Goal: Task Accomplishment & Management: Manage account settings

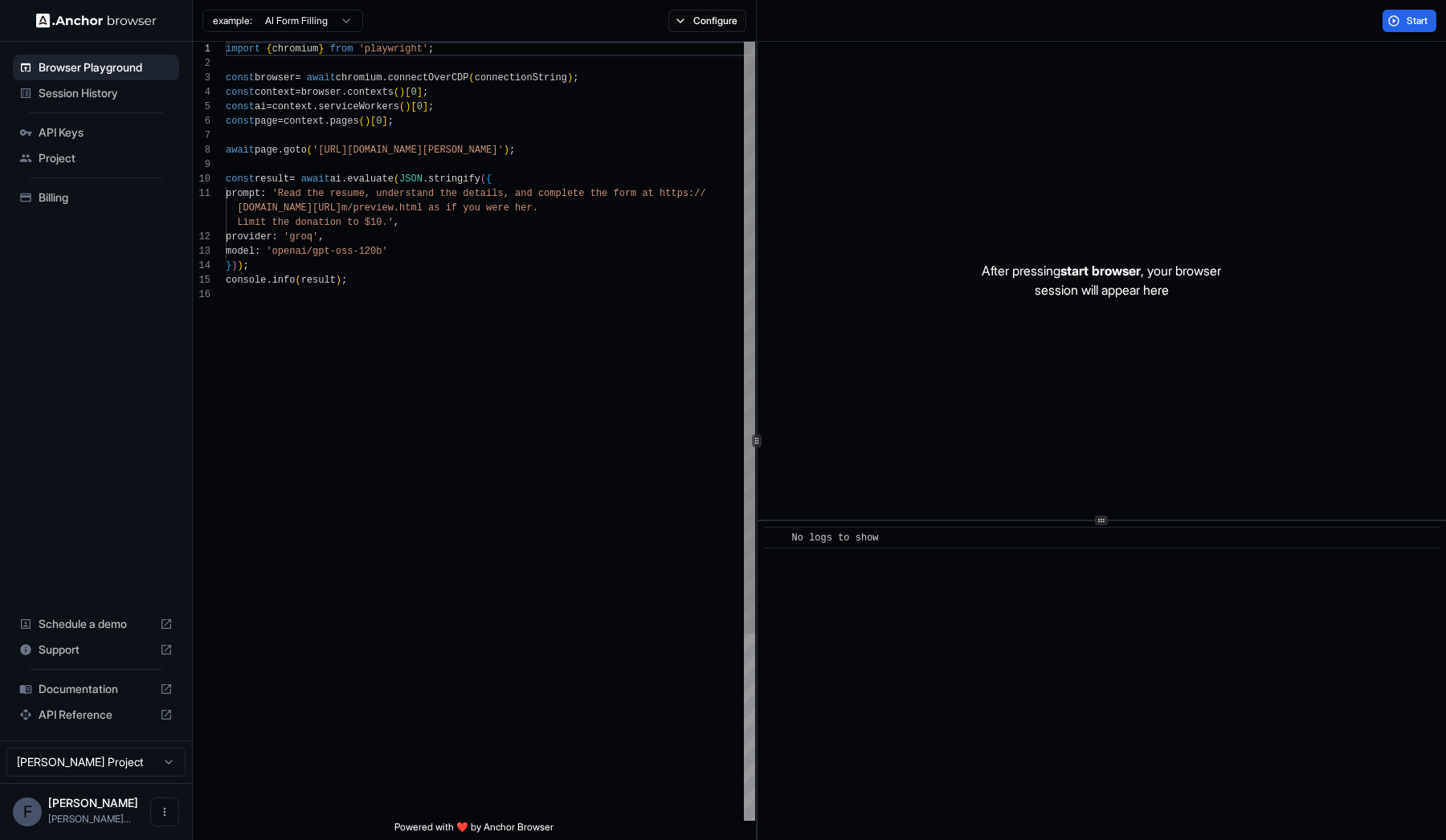
scroll to position [144, 0]
click at [88, 192] on span "Billing" at bounding box center [106, 197] width 134 height 16
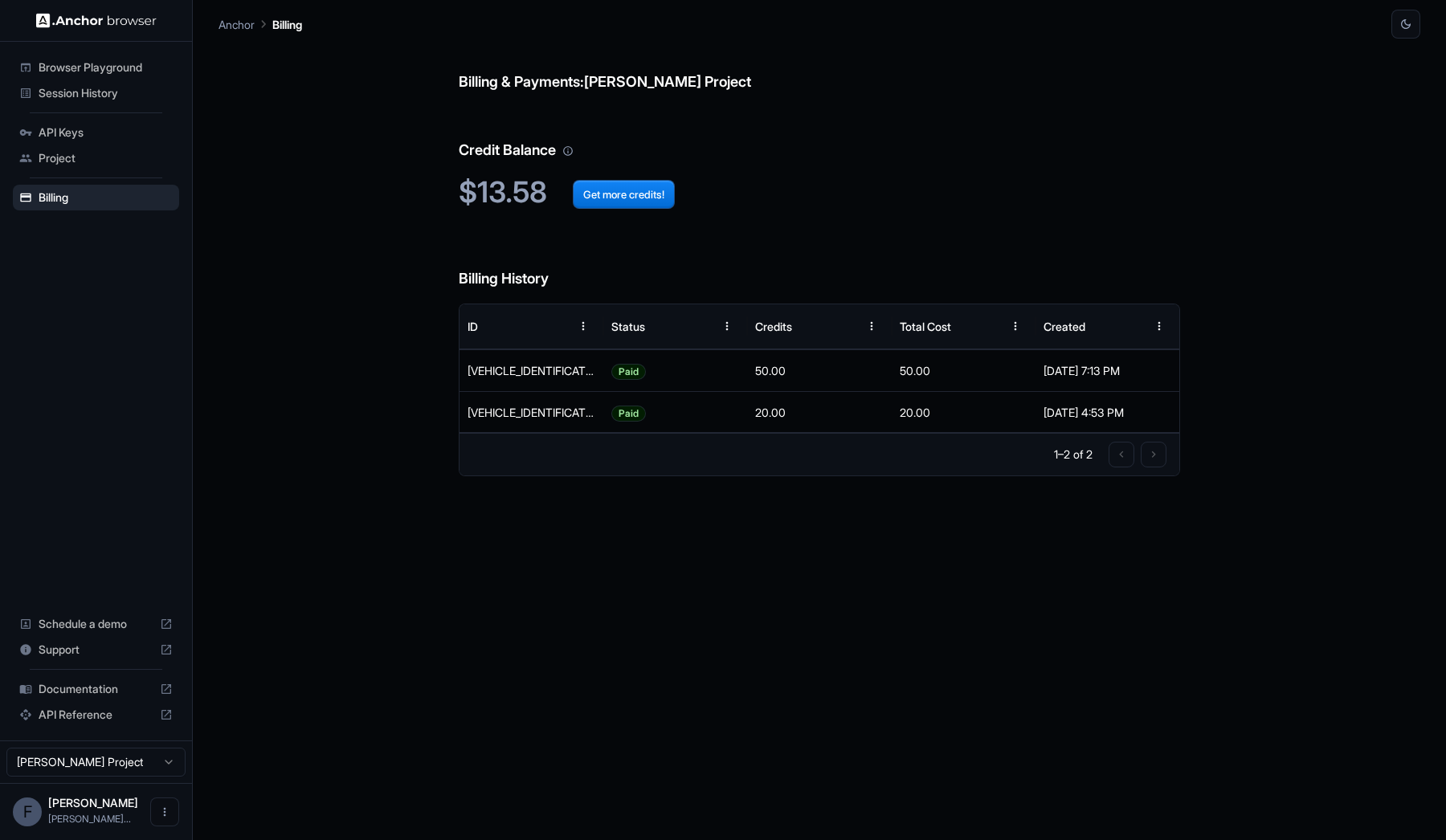
click at [76, 154] on span "Project" at bounding box center [106, 158] width 134 height 16
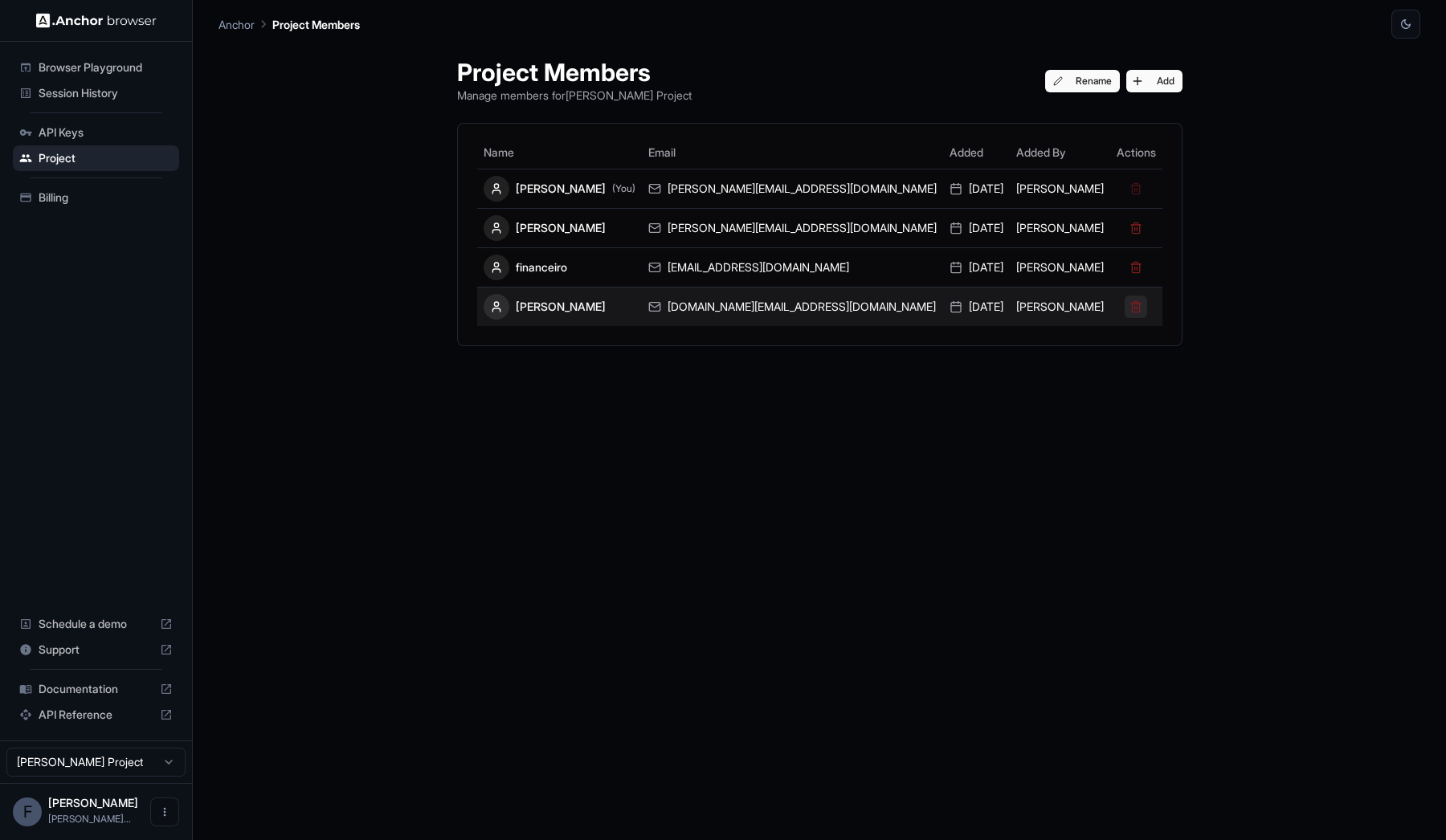
click at [1125, 305] on button at bounding box center [1136, 307] width 22 height 22
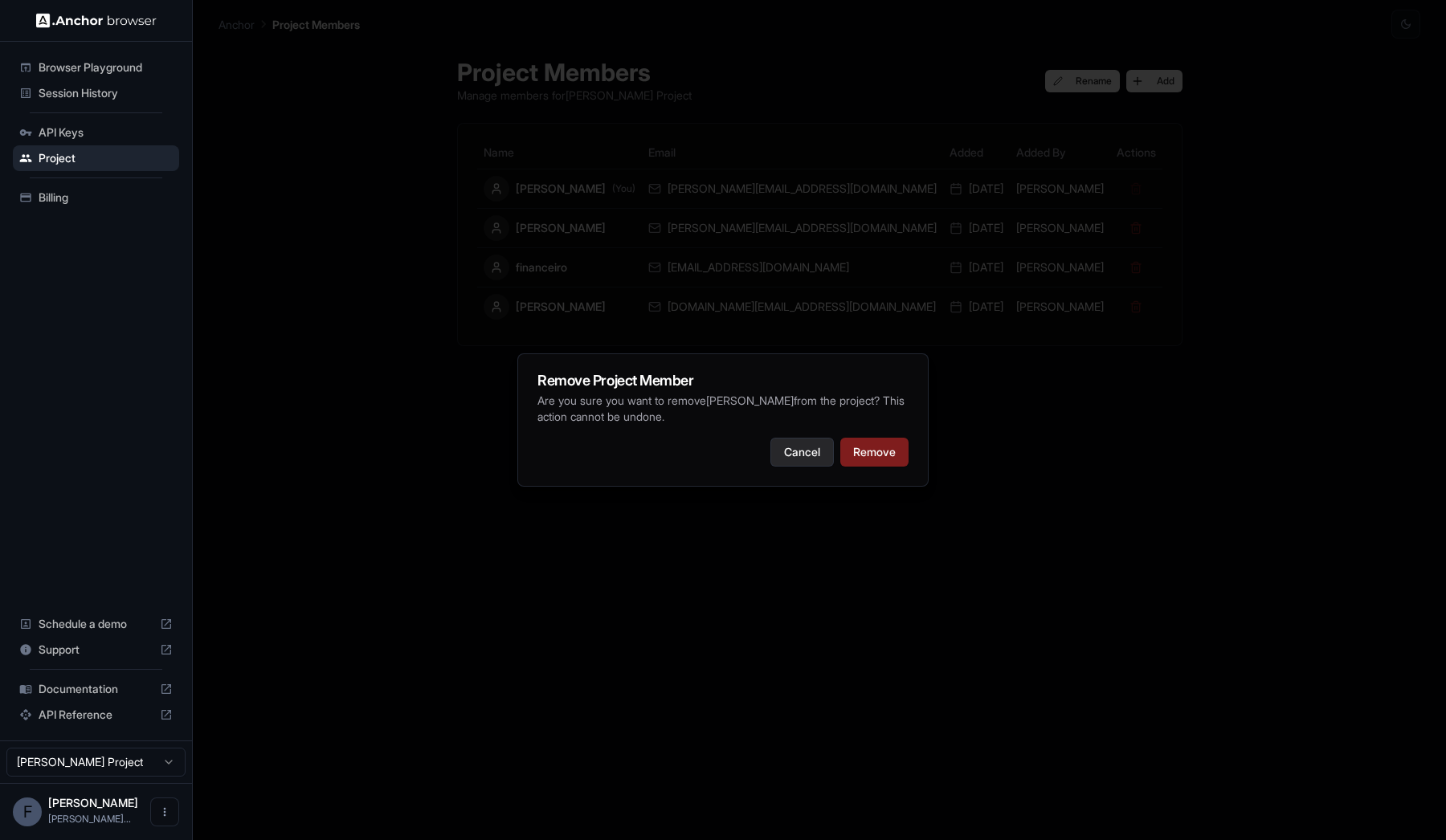
click at [821, 451] on button "Cancel" at bounding box center [803, 452] width 64 height 29
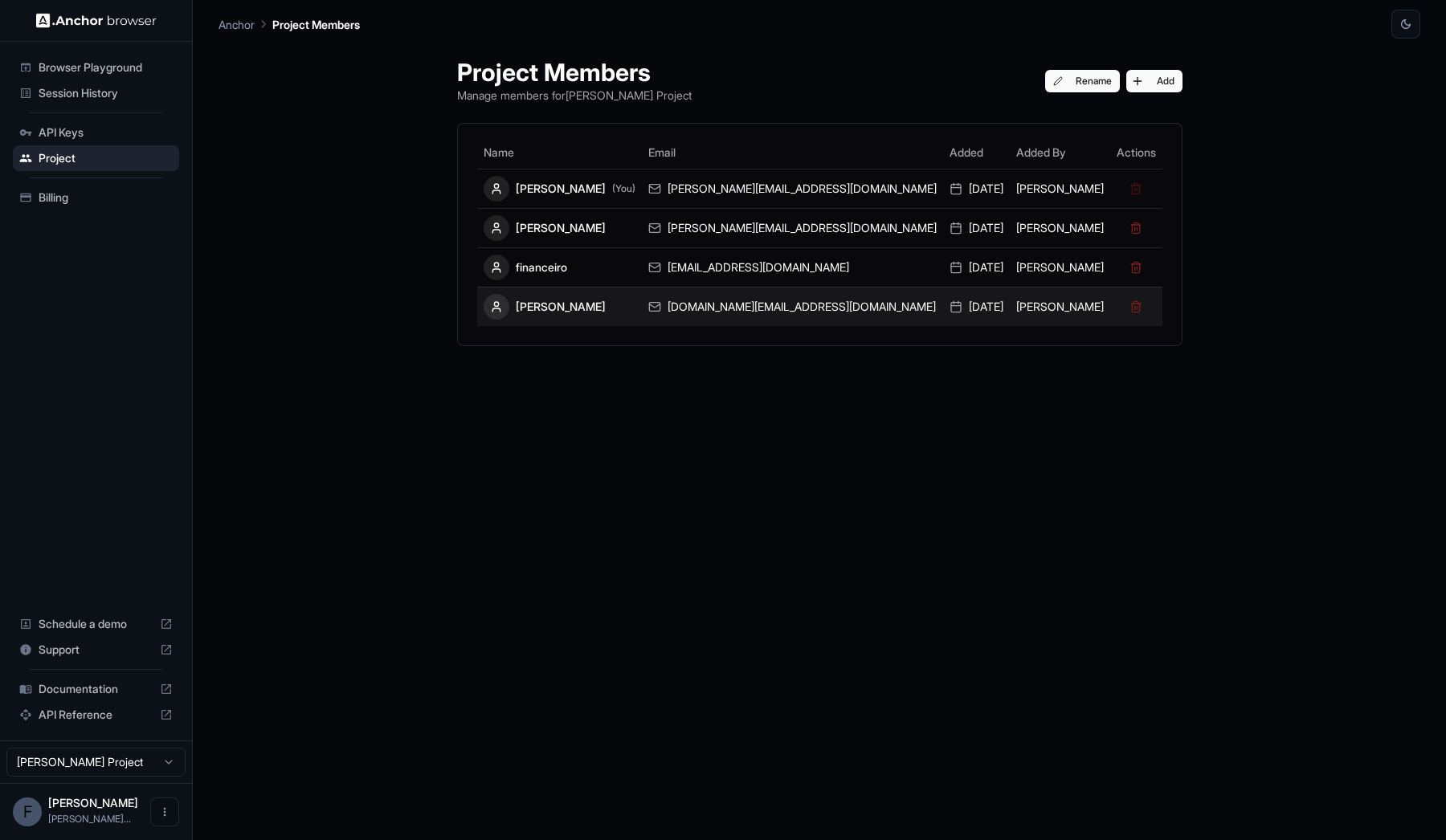
click at [817, 301] on div "[DOMAIN_NAME][EMAIL_ADDRESS][DOMAIN_NAME]" at bounding box center [792, 306] width 288 height 16
copy div "[DOMAIN_NAME][EMAIL_ADDRESS][DOMAIN_NAME]"
click at [1125, 305] on button at bounding box center [1136, 307] width 22 height 22
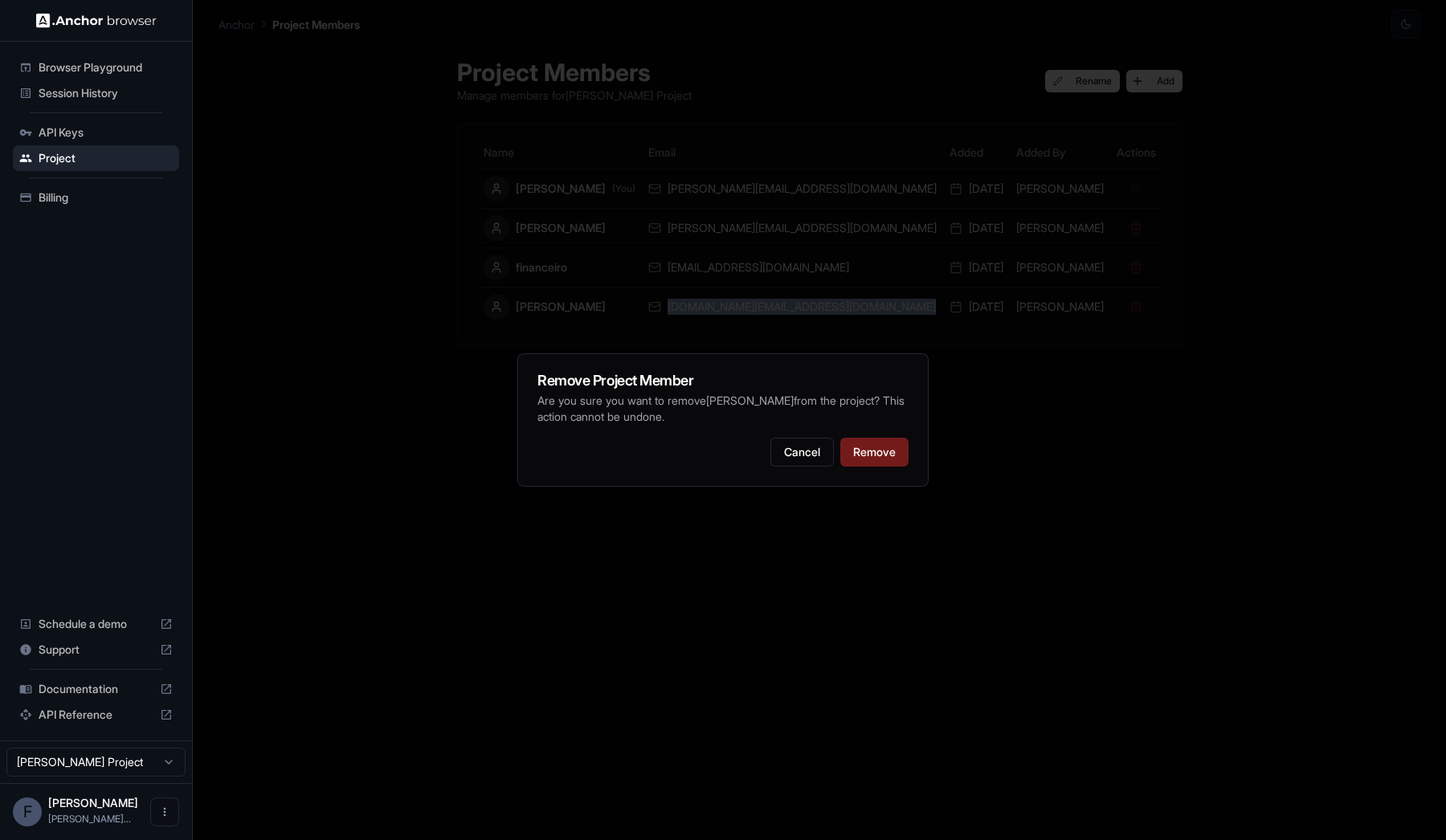
click at [883, 451] on button "Remove" at bounding box center [874, 452] width 68 height 29
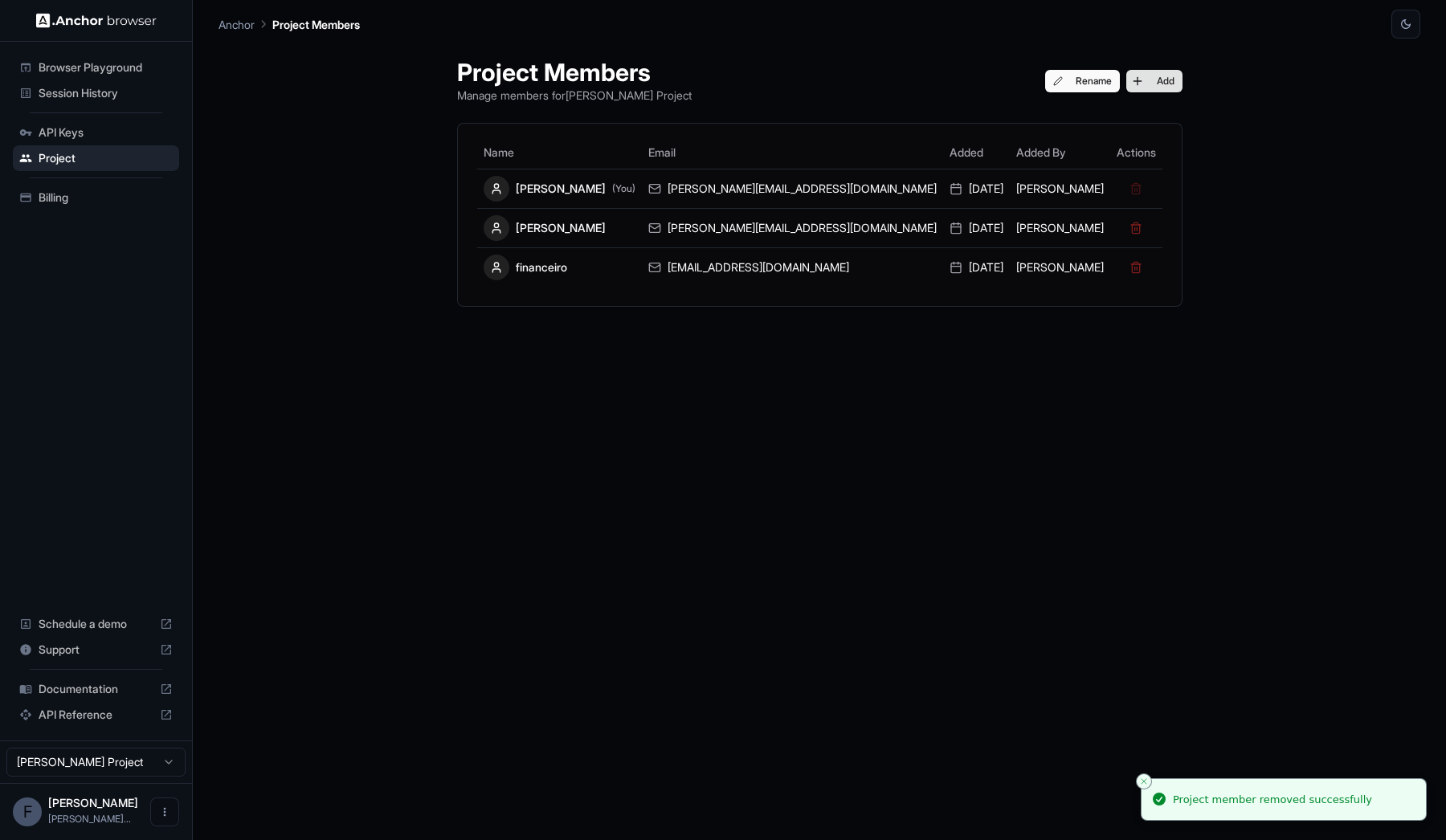
click at [1127, 76] on button "Add" at bounding box center [1154, 81] width 56 height 22
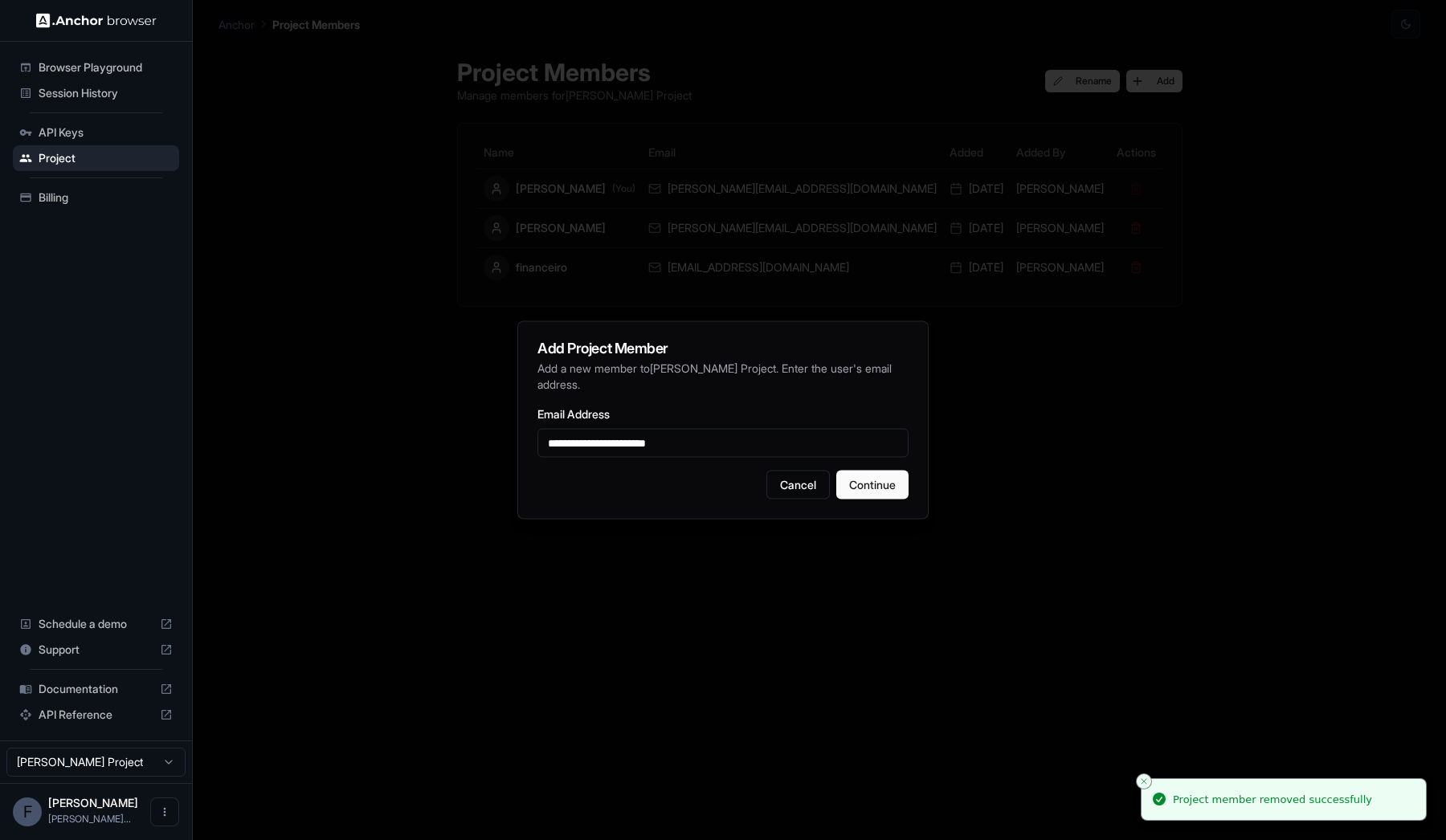
click at [641, 444] on input "**********" at bounding box center [723, 444] width 372 height 29
drag, startPoint x: 700, startPoint y: 446, endPoint x: 381, endPoint y: 446, distance: 319.0
click at [381, 446] on body "**********" at bounding box center [723, 420] width 1446 height 840
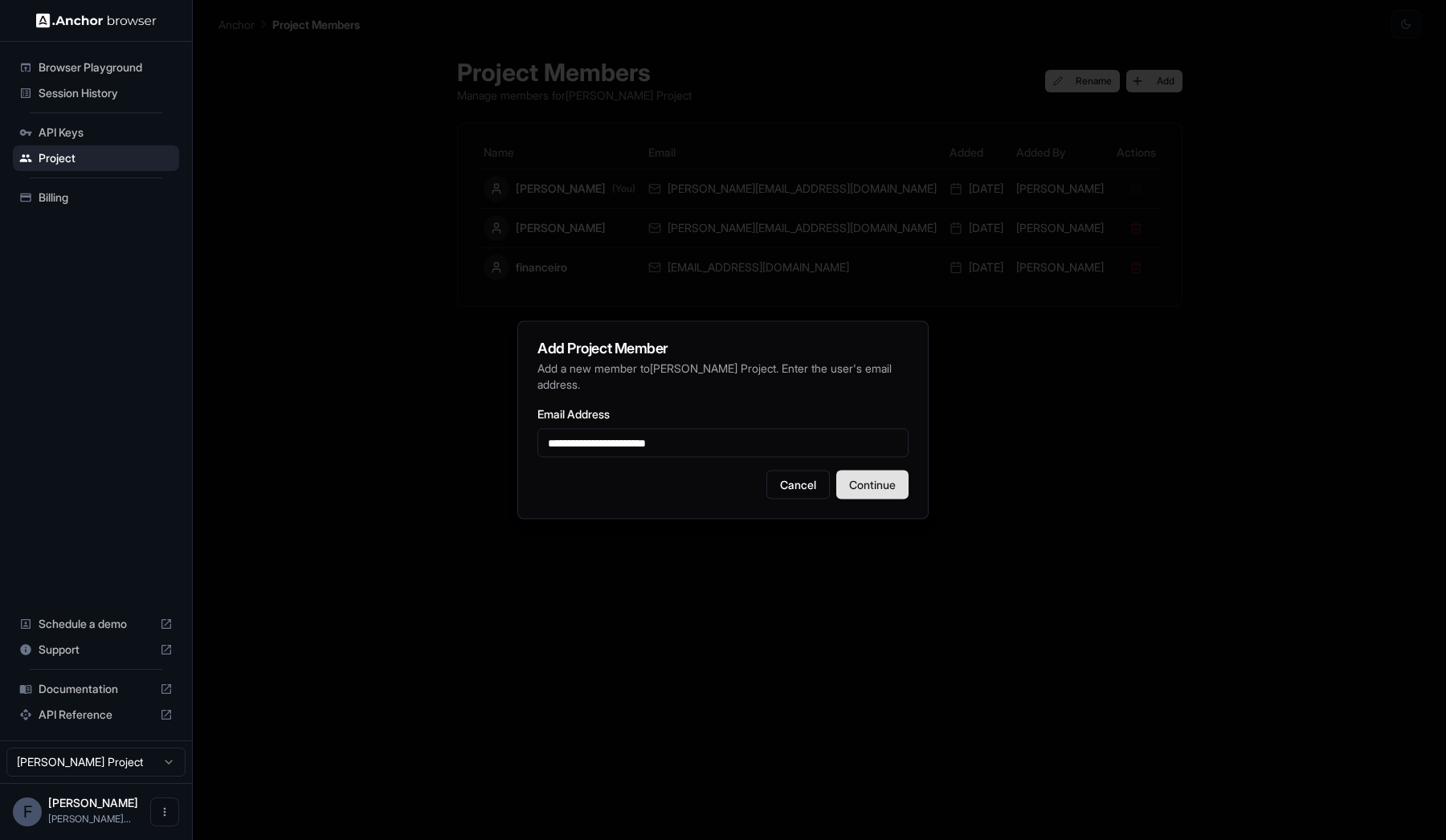
type input "**********"
click at [875, 490] on button "Continue" at bounding box center [872, 485] width 72 height 29
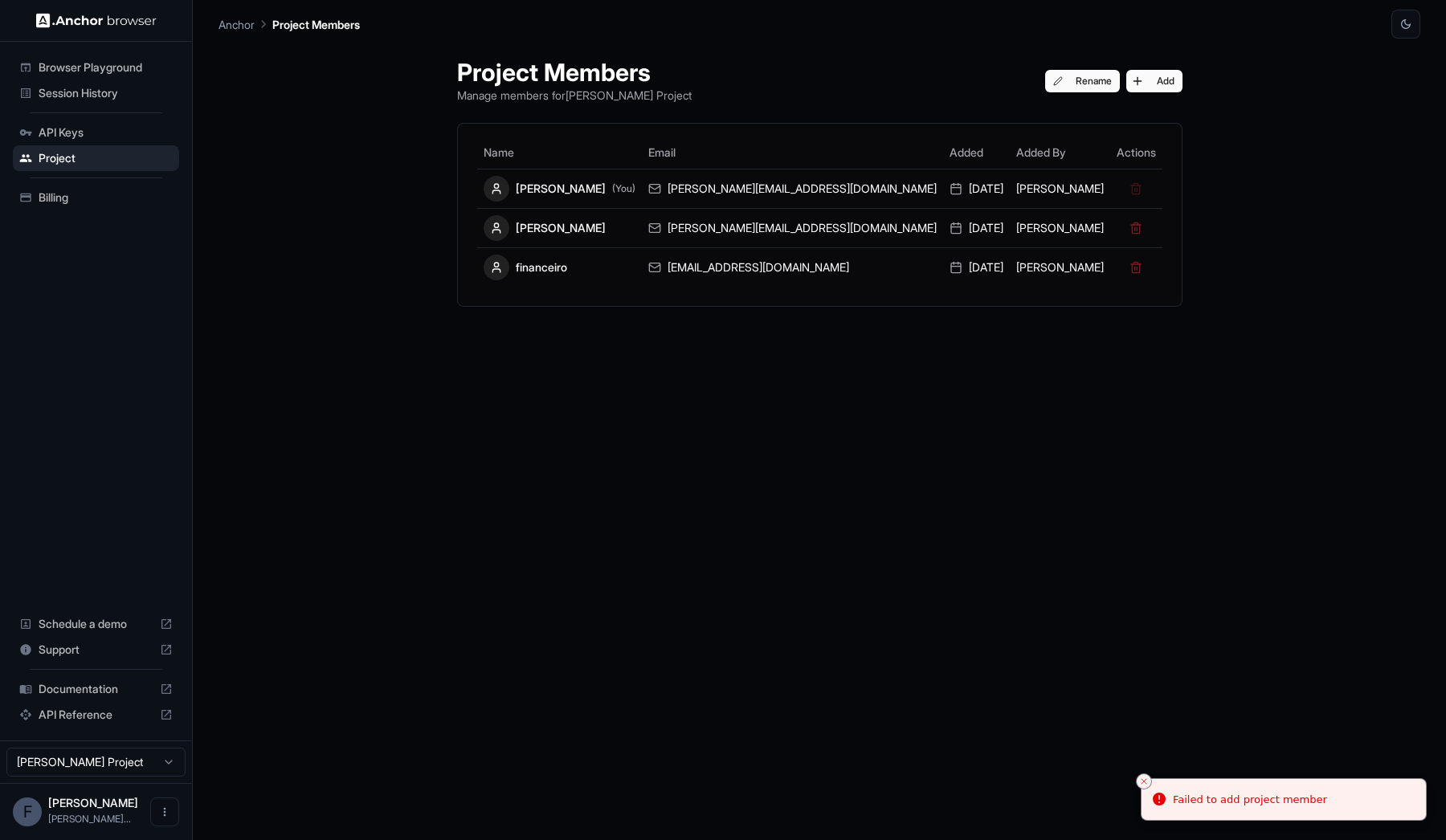
click at [1256, 795] on div "Failed to add project member" at bounding box center [1250, 800] width 154 height 16
copy body "Failed to add project member"
click at [1205, 802] on div "Failed to add project member" at bounding box center [1250, 800] width 154 height 16
